Goal: Information Seeking & Learning: Compare options

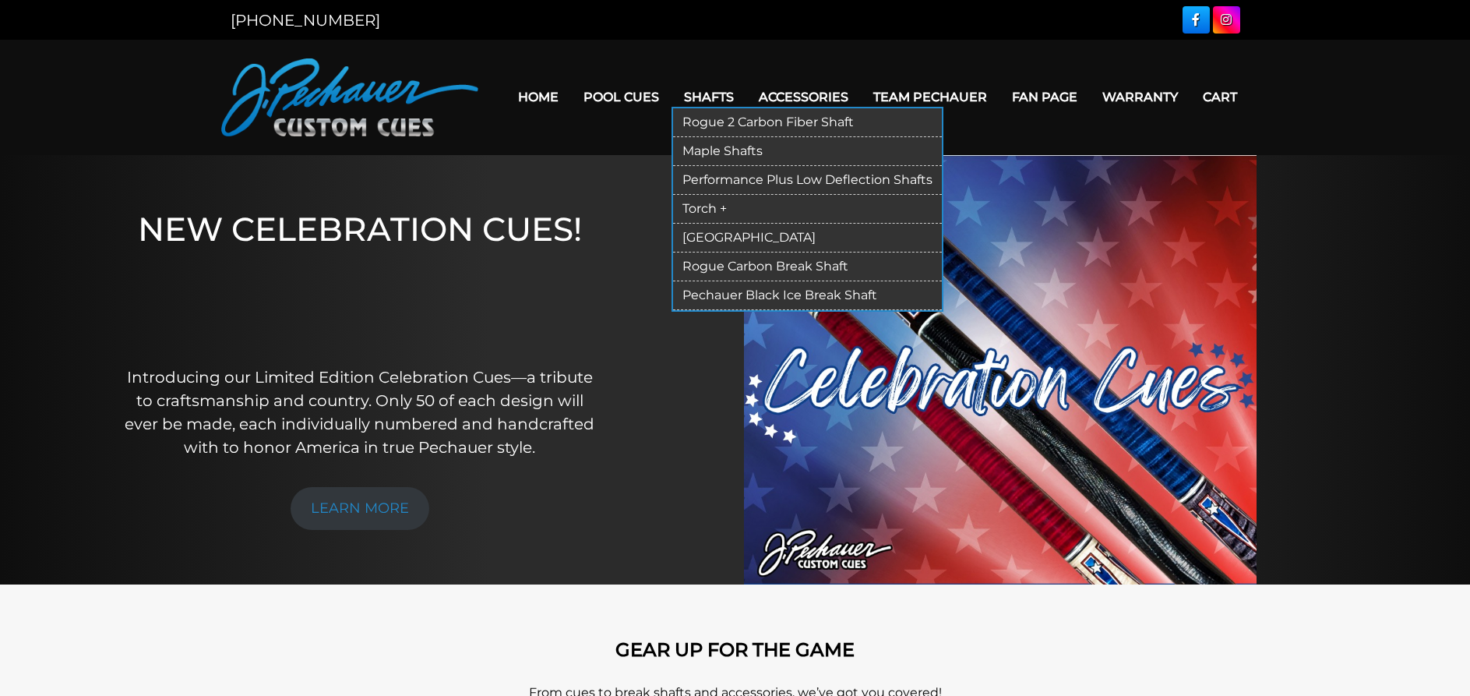
click at [719, 115] on link "Rogue 2 Carbon Fiber Shaft" at bounding box center [807, 122] width 269 height 29
click at [706, 144] on link "Maple Shafts" at bounding box center [807, 151] width 269 height 29
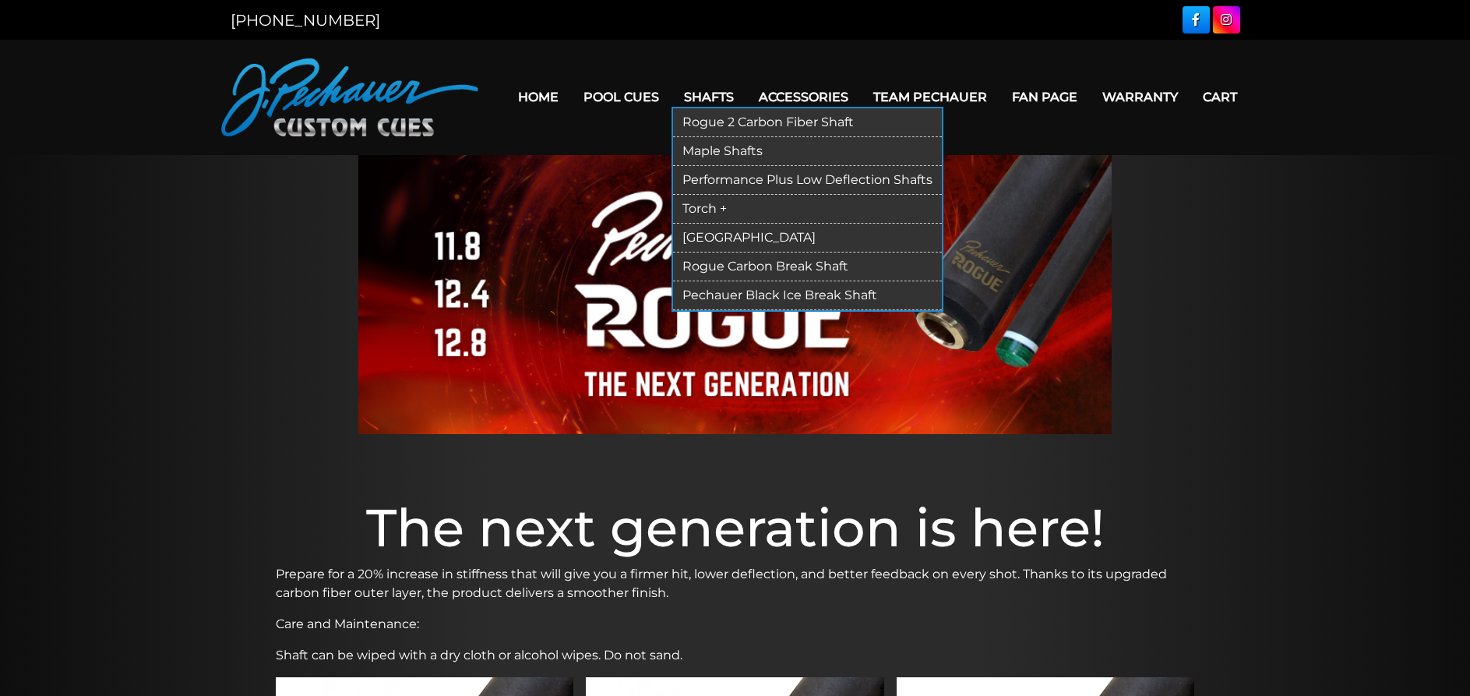
click at [705, 119] on link "Rogue 2 Carbon Fiber Shaft" at bounding box center [807, 122] width 269 height 29
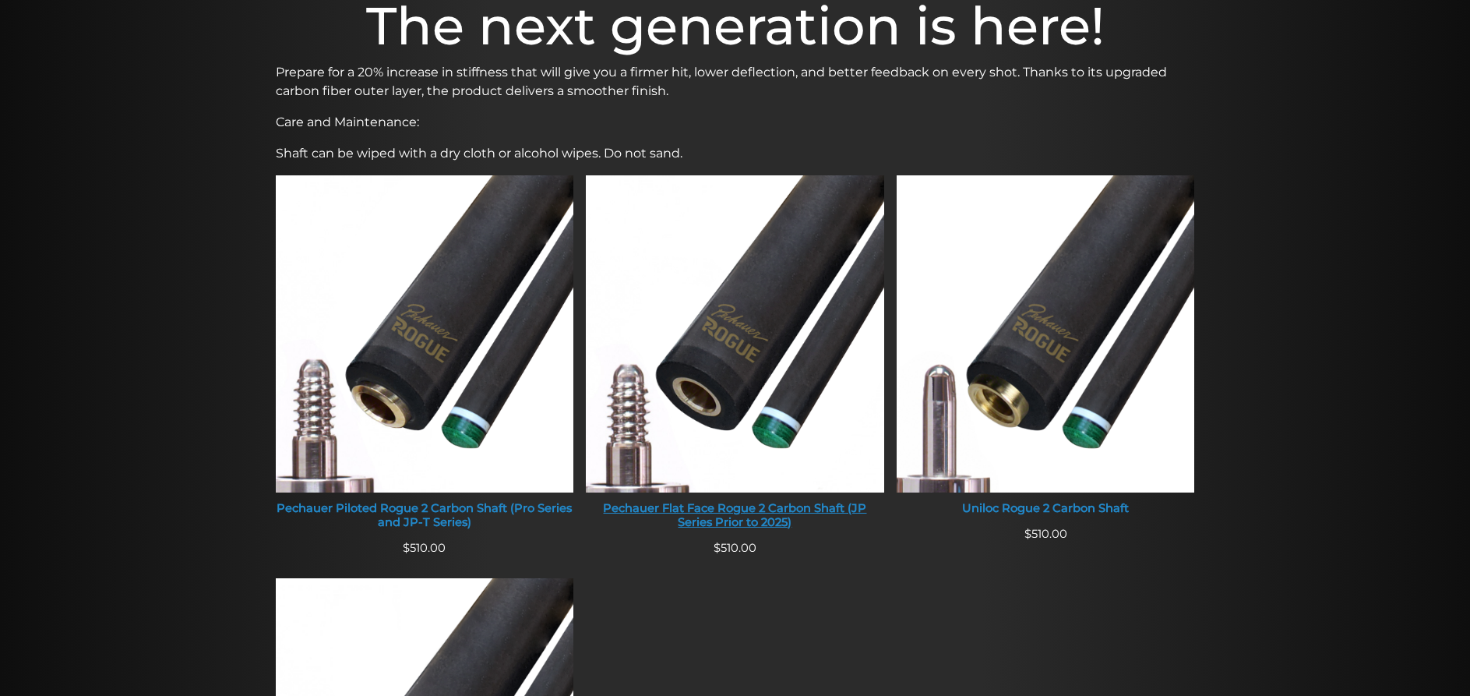
scroll to position [477, 0]
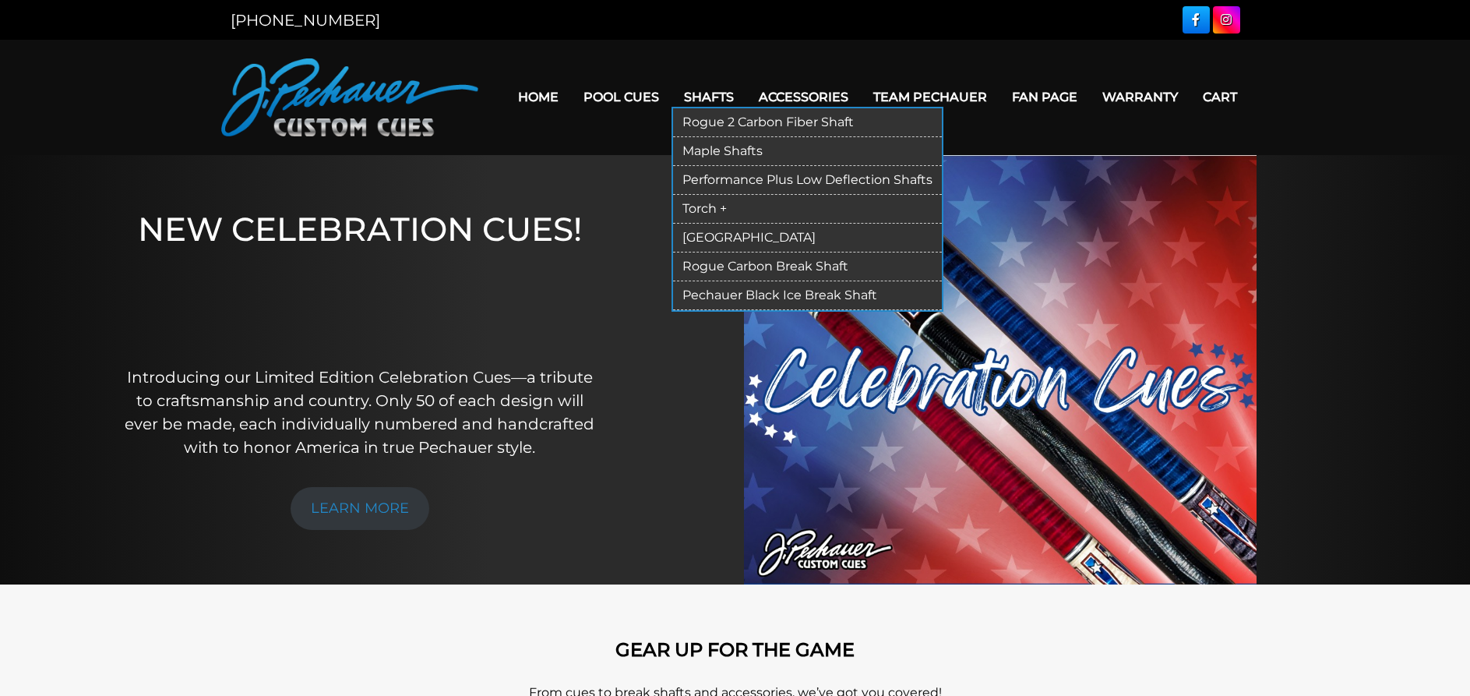
click at [700, 175] on link "Performance Plus Low Deflection Shafts" at bounding box center [807, 180] width 269 height 29
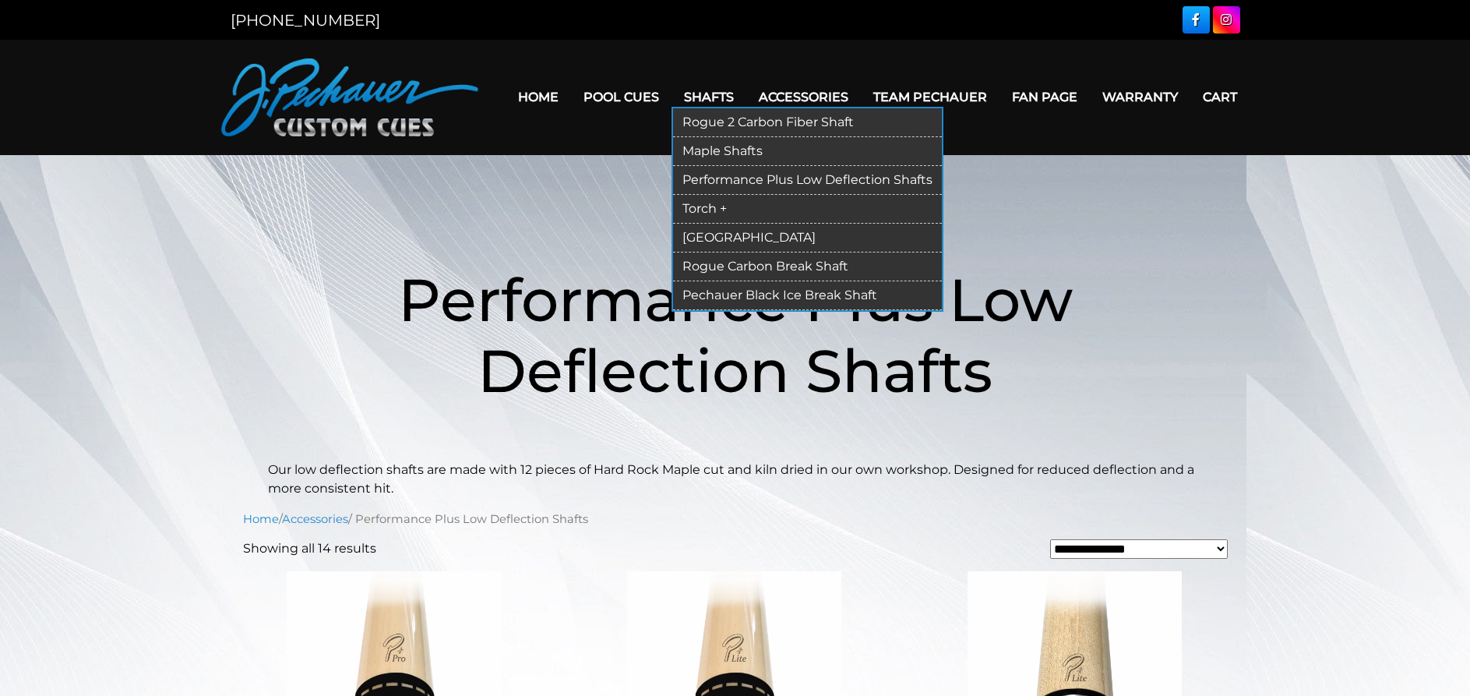
click at [697, 90] on link "Shafts" at bounding box center [709, 97] width 75 height 40
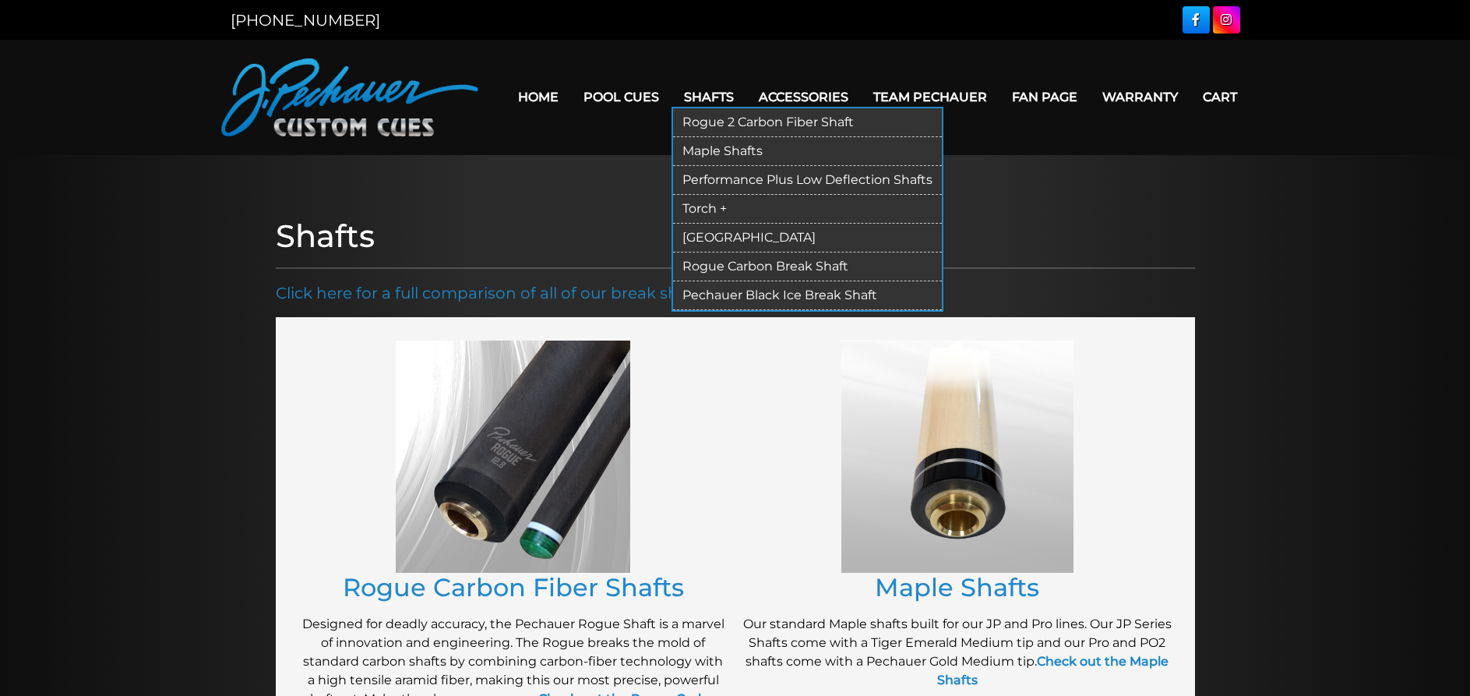
click at [702, 117] on link "Rogue 2 Carbon Fiber Shaft" at bounding box center [807, 122] width 269 height 29
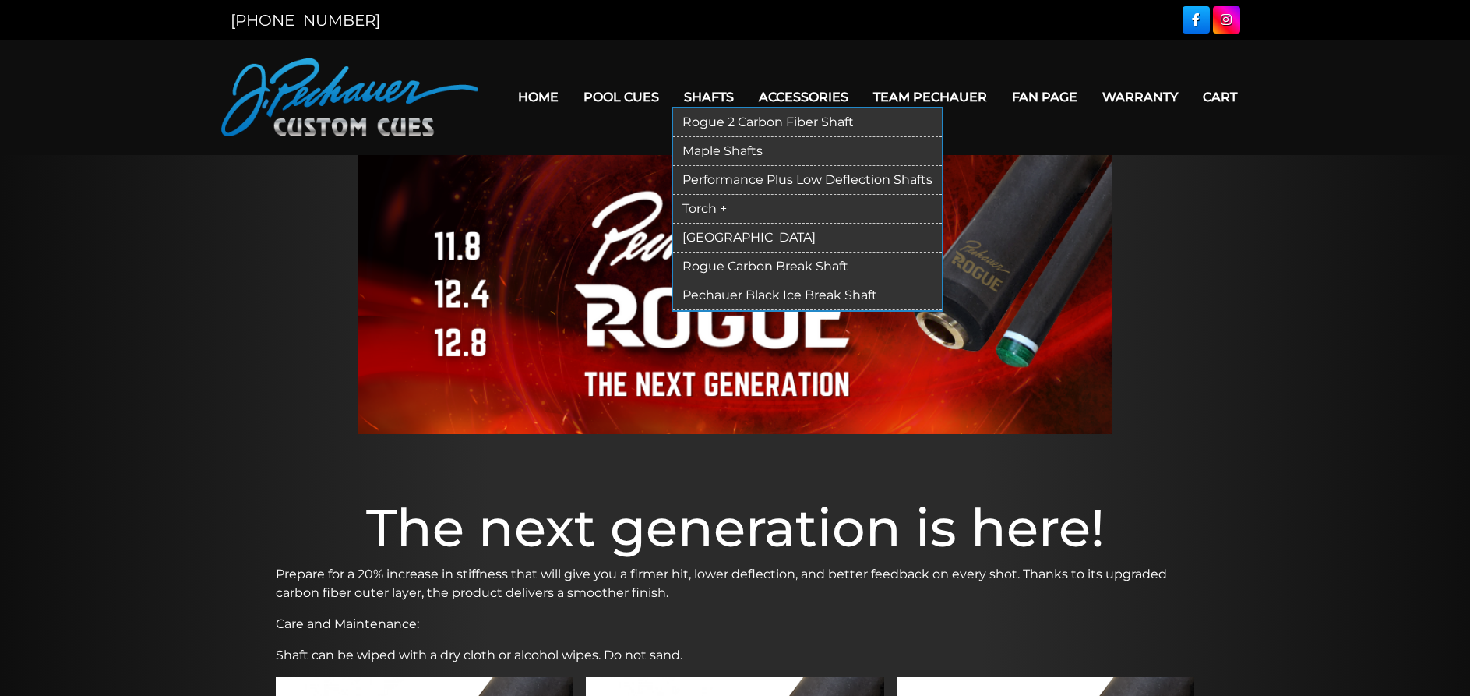
click at [679, 146] on link "Maple Shafts" at bounding box center [807, 151] width 269 height 29
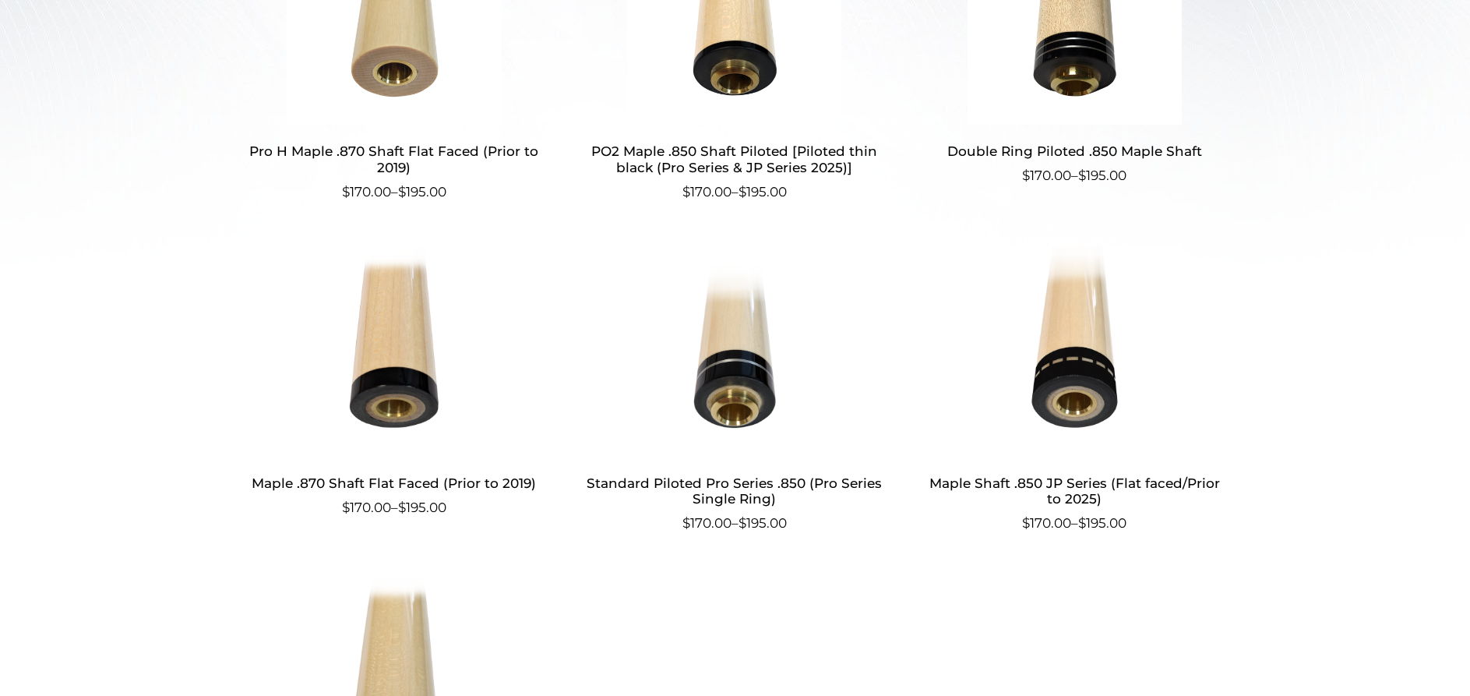
scroll to position [79, 0]
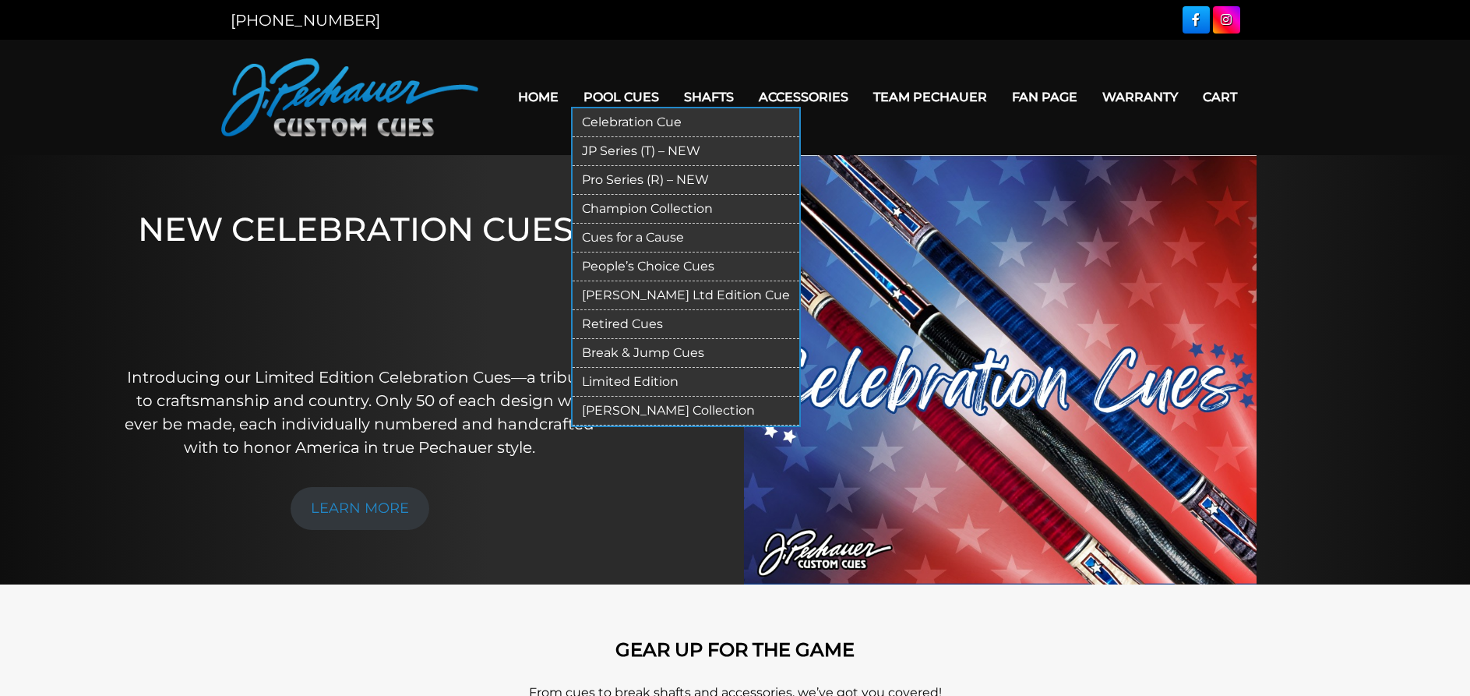
click at [599, 176] on link "Pro Series (R) – NEW" at bounding box center [686, 180] width 227 height 29
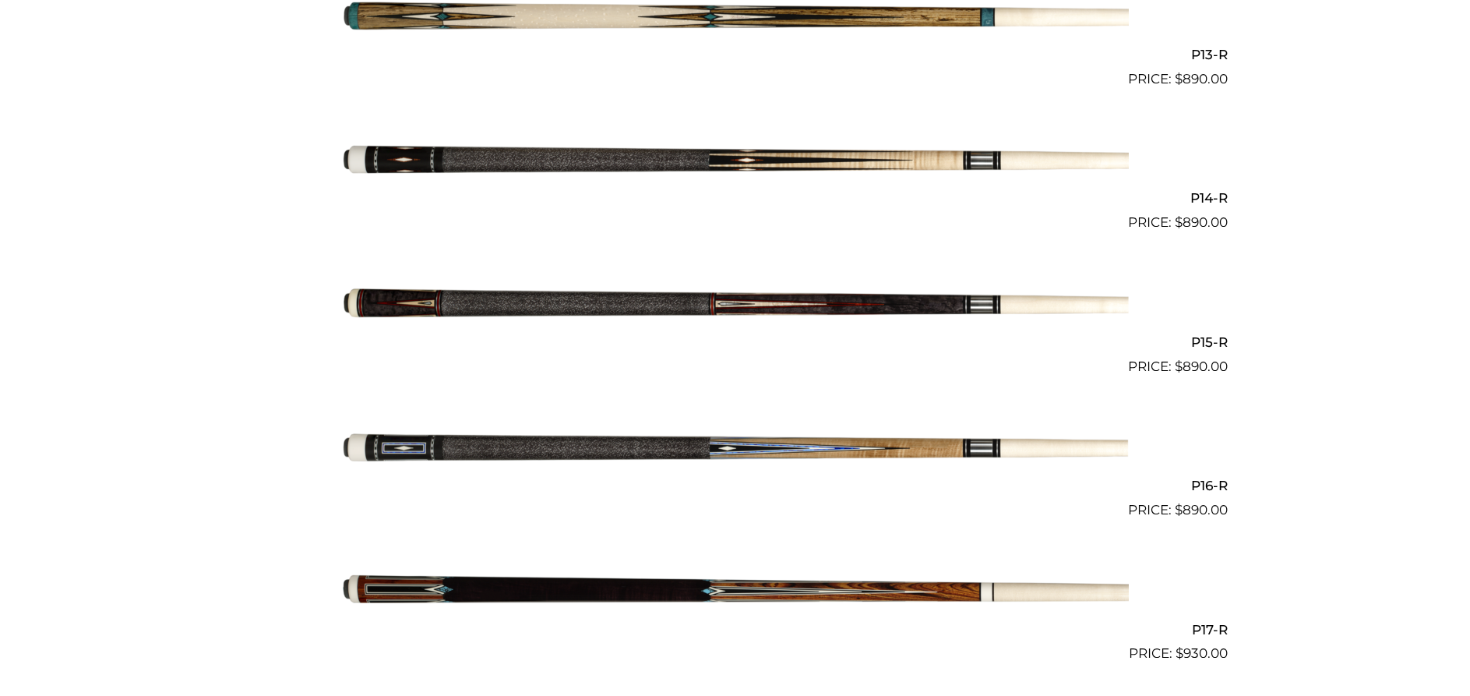
scroll to position [2305, 0]
